Goal: Task Accomplishment & Management: Complete application form

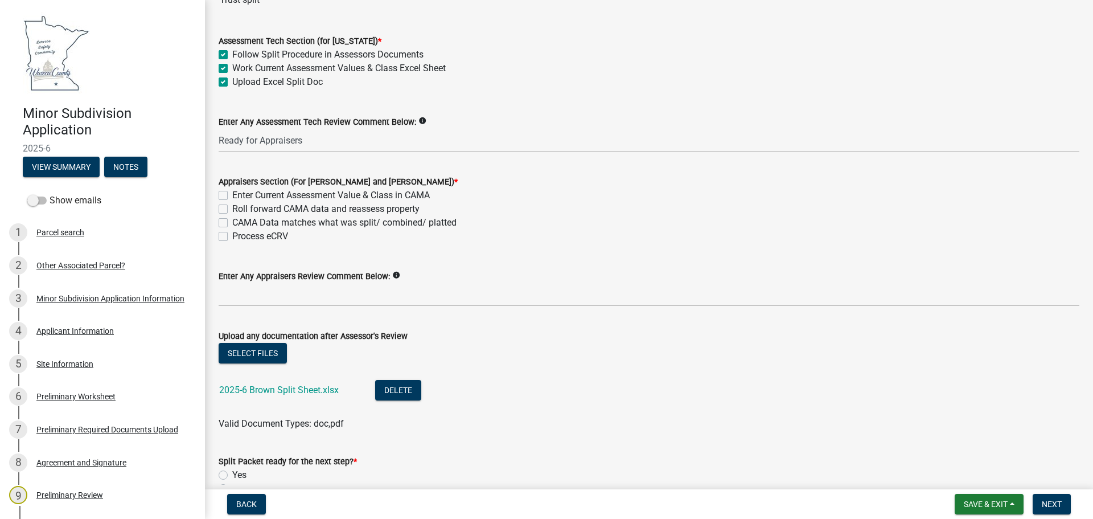
scroll to position [114, 0]
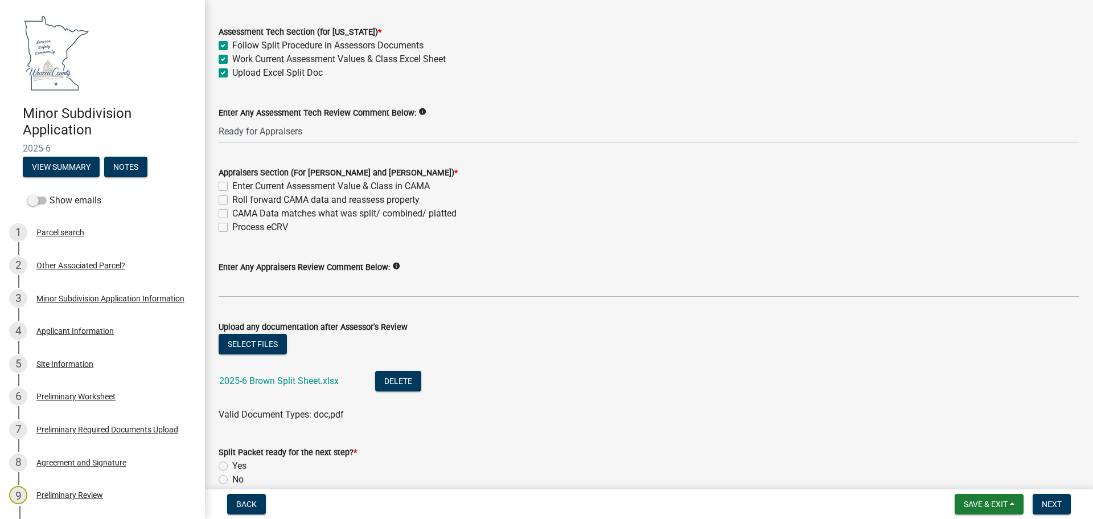
click at [232, 184] on label "Enter Current Assessment Value & Class in CAMA" at bounding box center [331, 186] width 198 height 14
click at [232, 184] on input "Enter Current Assessment Value & Class in CAMA" at bounding box center [235, 182] width 7 height 7
checkbox input "true"
checkbox input "false"
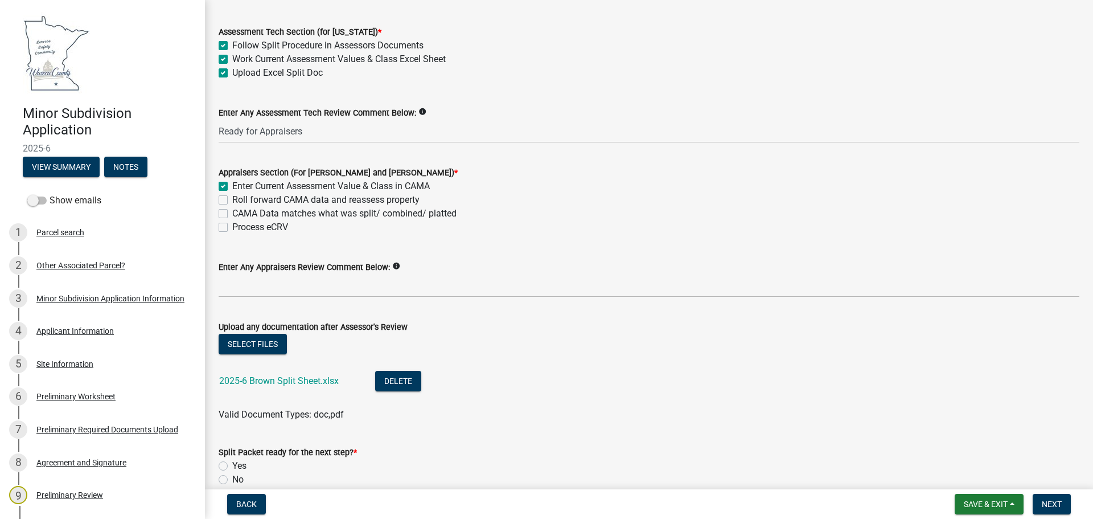
checkbox input "false"
drag, startPoint x: 223, startPoint y: 199, endPoint x: 230, endPoint y: 202, distance: 7.4
click at [232, 200] on label "Roll forward CAMA data and reassess property" at bounding box center [325, 200] width 187 height 14
click at [232, 200] on input "Roll forward CAMA data and reassess property" at bounding box center [235, 196] width 7 height 7
checkbox input "true"
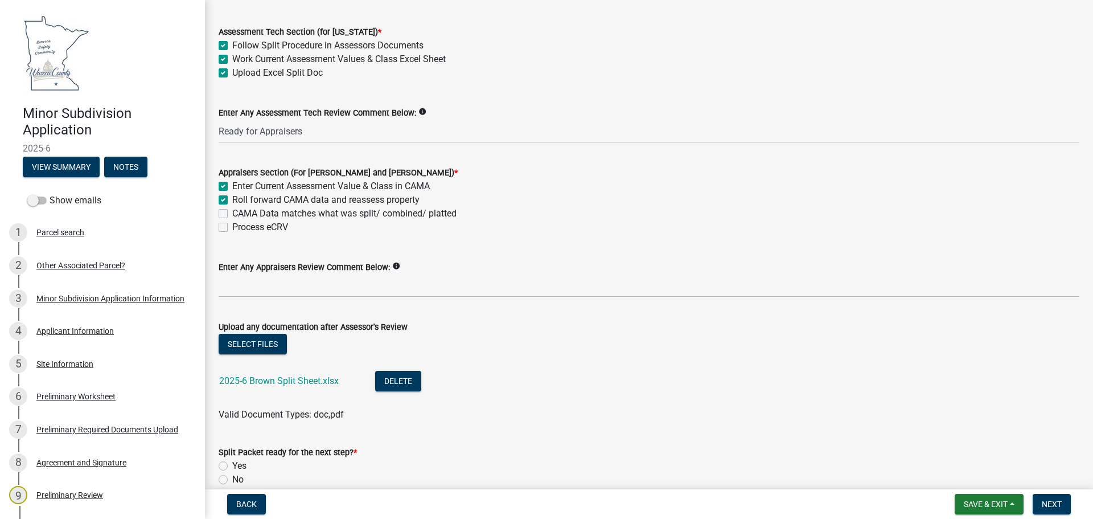
checkbox input "true"
checkbox input "false"
click at [216, 214] on div "Appraisers Section (For [PERSON_NAME] and [PERSON_NAME]) * Enter Current Assess…" at bounding box center [649, 193] width 878 height 82
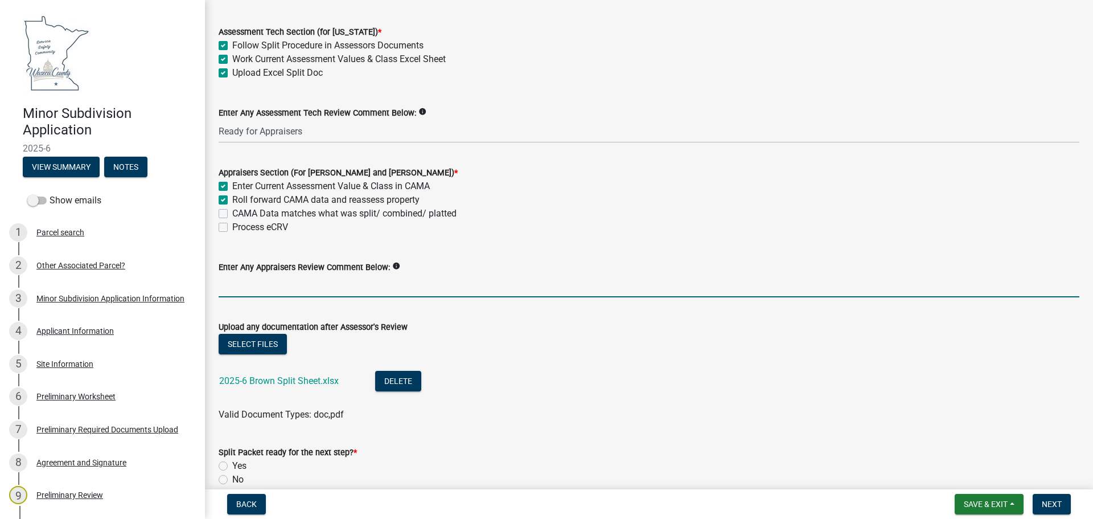
click at [328, 289] on input "Enter Any Appraisers Review Comment Below:" at bounding box center [649, 285] width 861 height 23
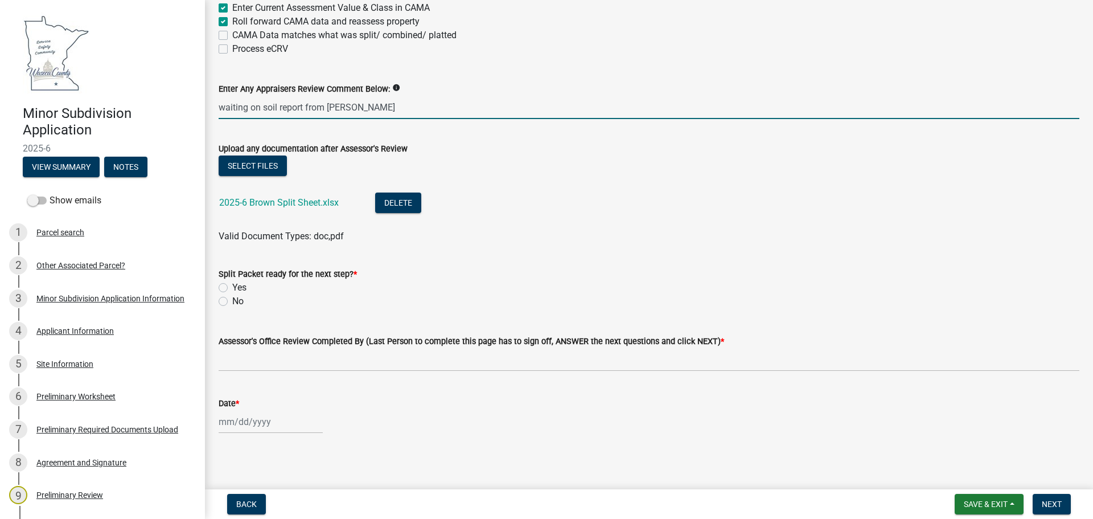
scroll to position [296, 0]
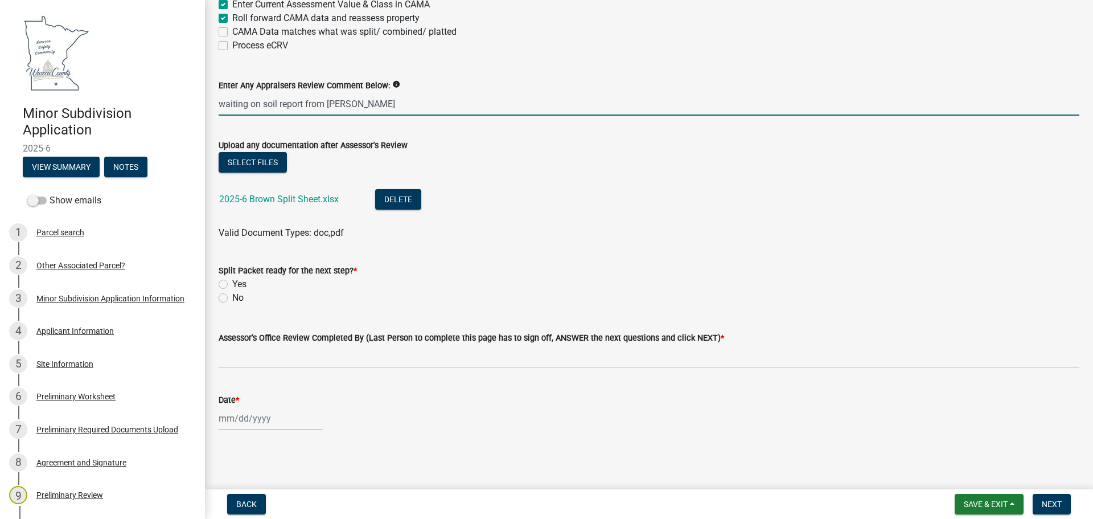
type input "waiting on soil report from [PERSON_NAME]"
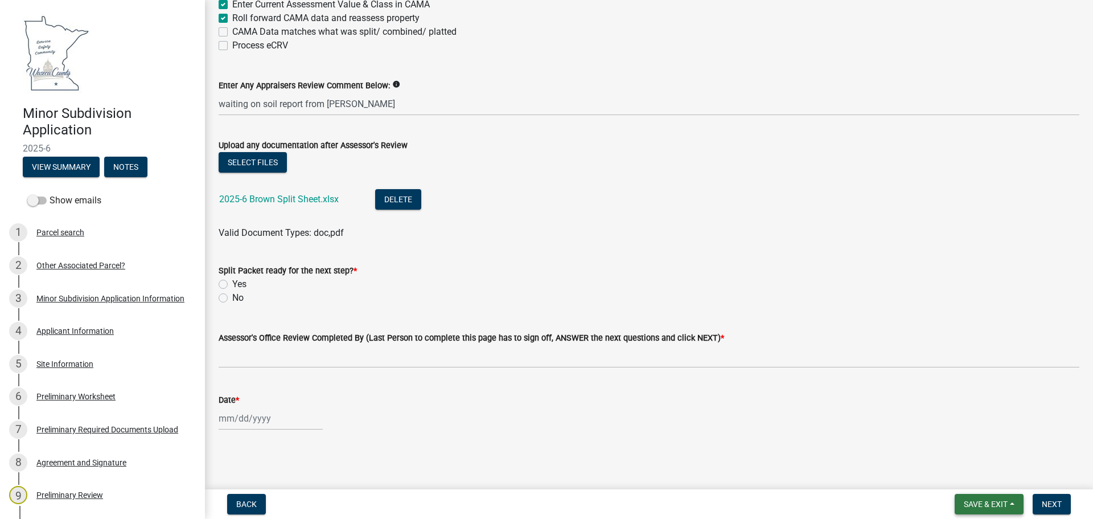
click at [976, 505] on span "Save & Exit" at bounding box center [986, 503] width 44 height 9
click at [966, 477] on button "Save & Exit" at bounding box center [978, 474] width 91 height 27
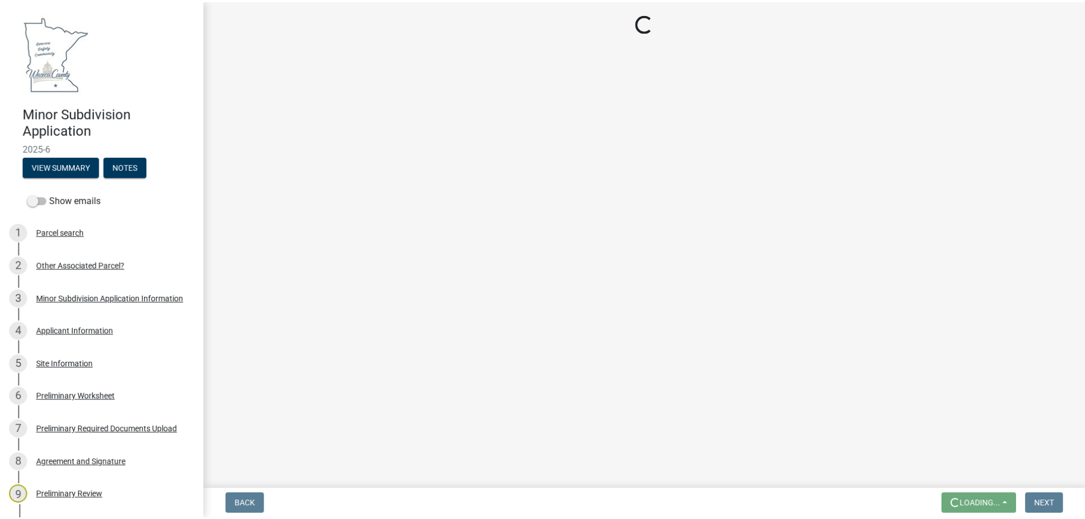
scroll to position [0, 0]
